Goal: Ask a question

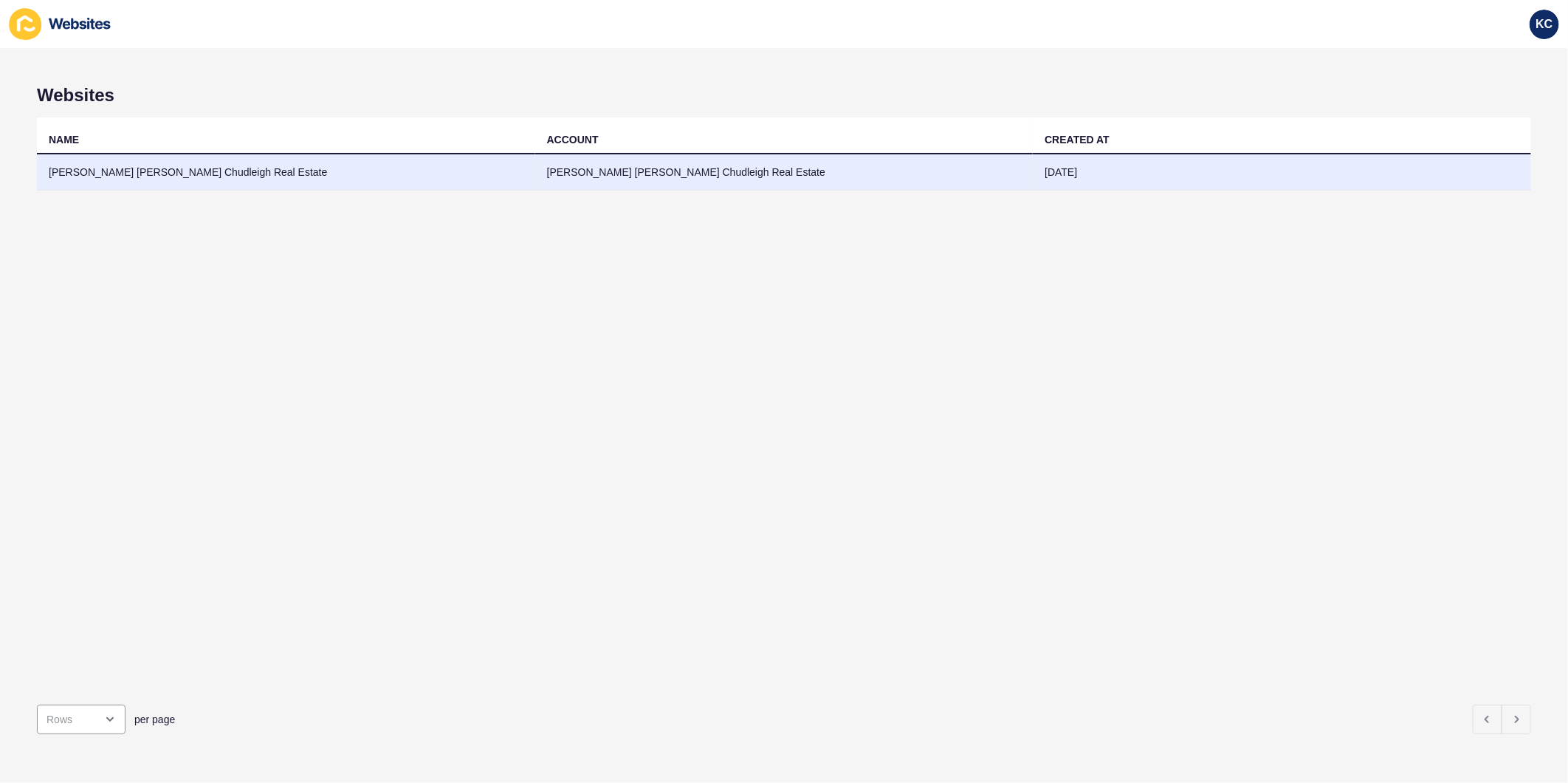
click at [96, 179] on td "[PERSON_NAME] [PERSON_NAME] Chudleigh Real Estate" at bounding box center [286, 172] width 498 height 36
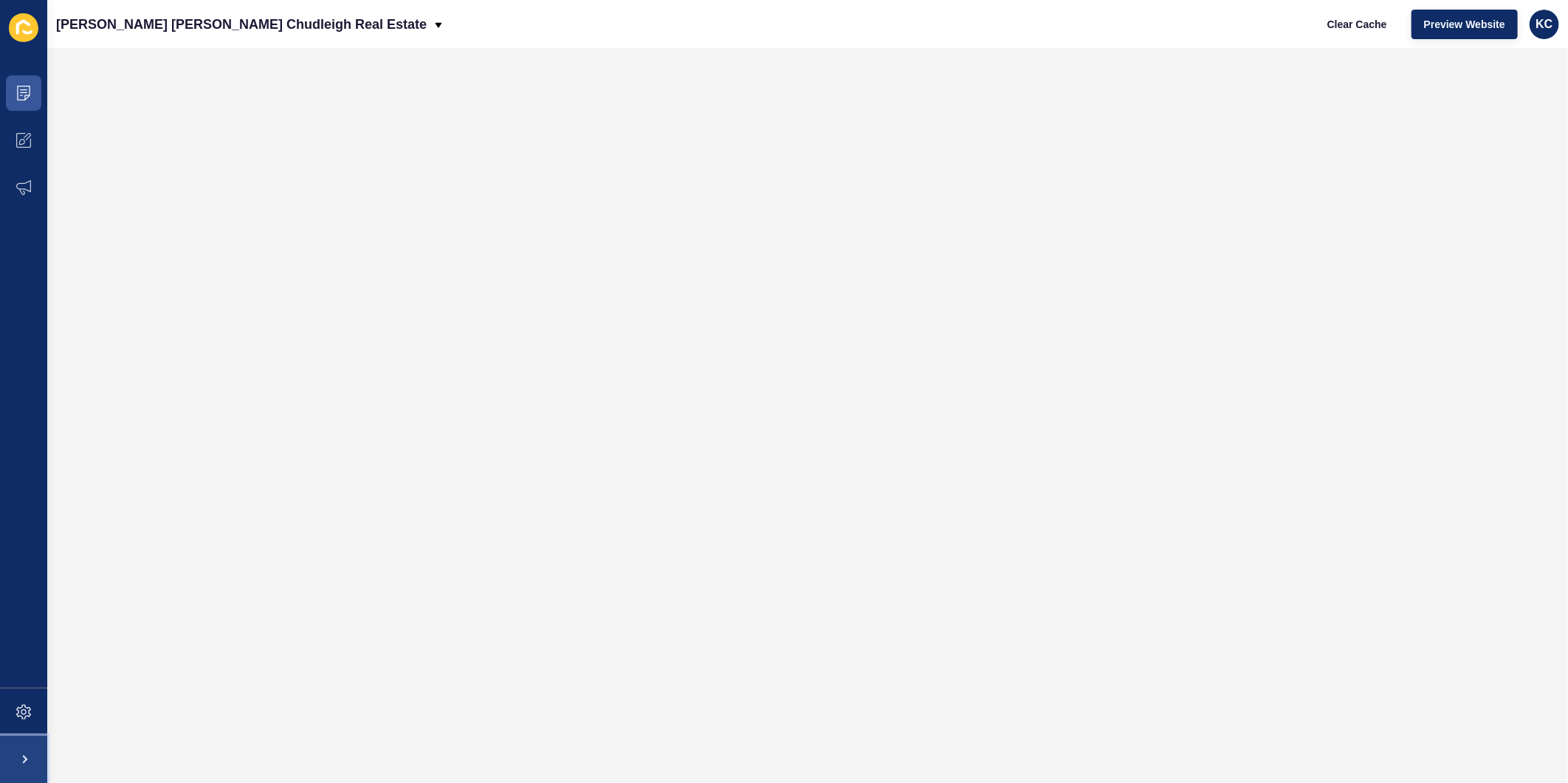
click at [16, 769] on span at bounding box center [23, 759] width 47 height 47
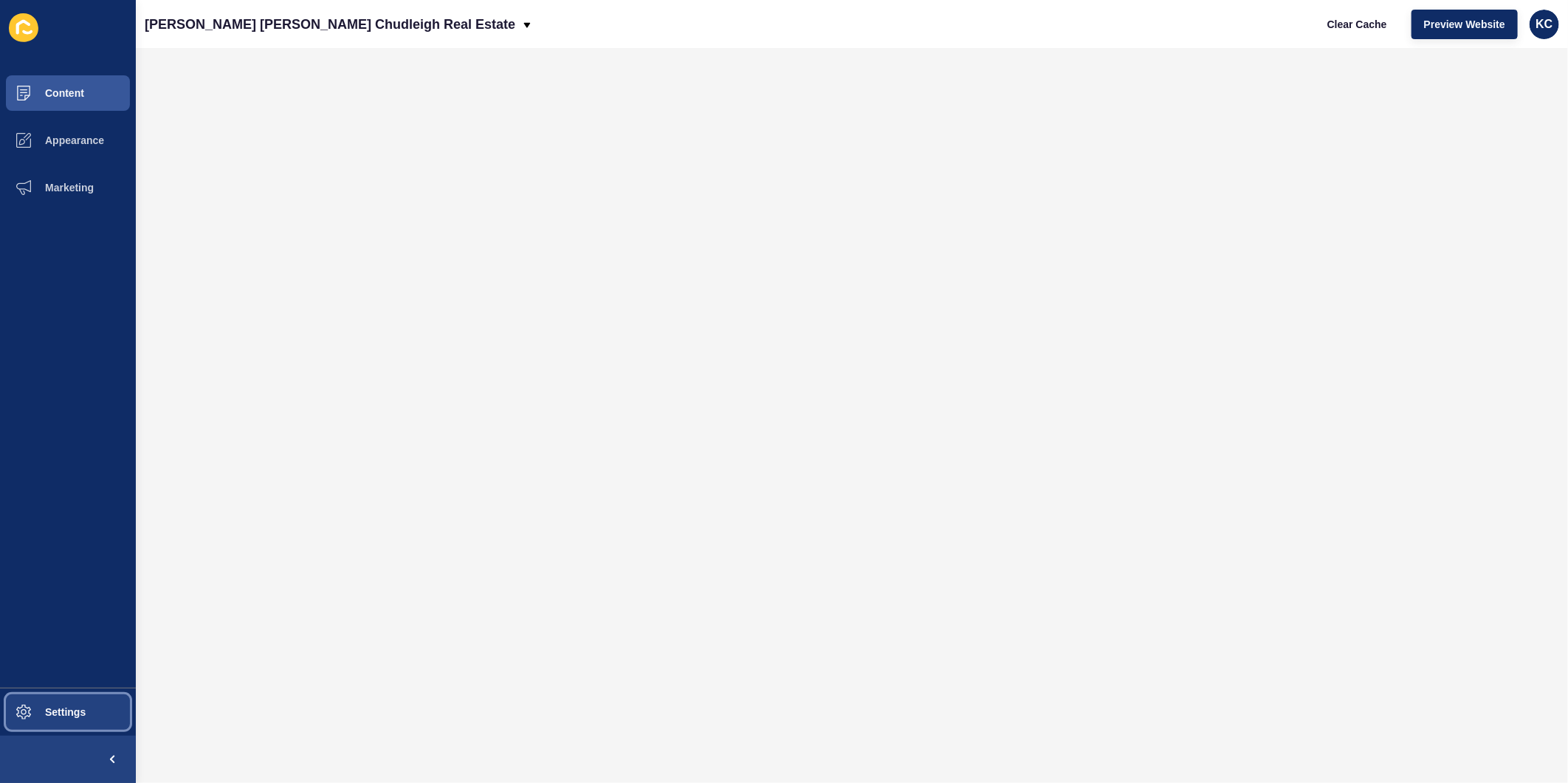
click at [42, 718] on span at bounding box center [23, 711] width 47 height 47
click at [1540, 28] on span "KC" at bounding box center [1545, 24] width 17 height 15
click at [1521, 100] on link "Contact Support" at bounding box center [1502, 91] width 109 height 33
click at [37, 92] on span "Content" at bounding box center [41, 93] width 86 height 12
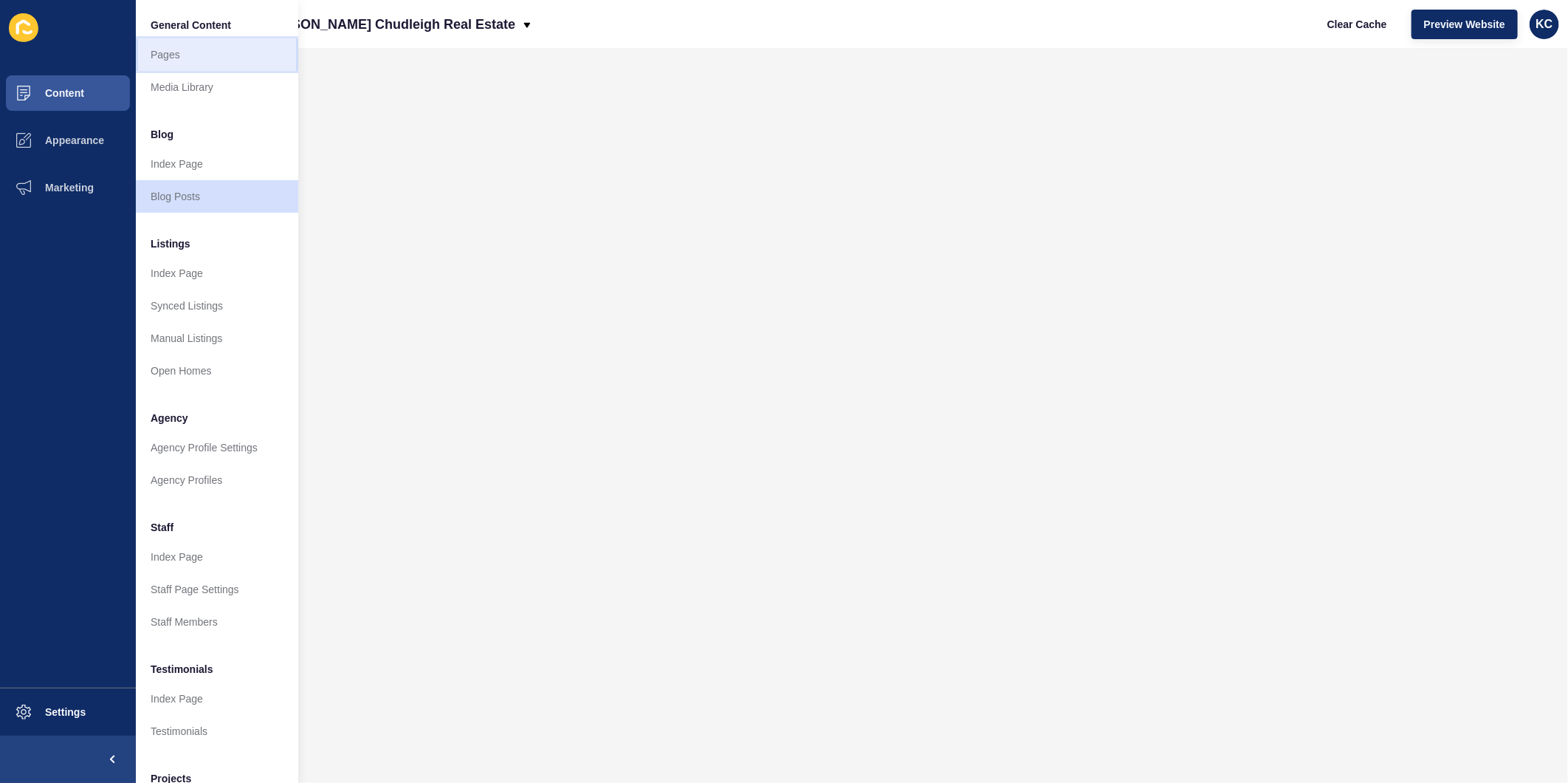
click at [195, 53] on link "Pages" at bounding box center [217, 55] width 162 height 33
